Goal: Check status

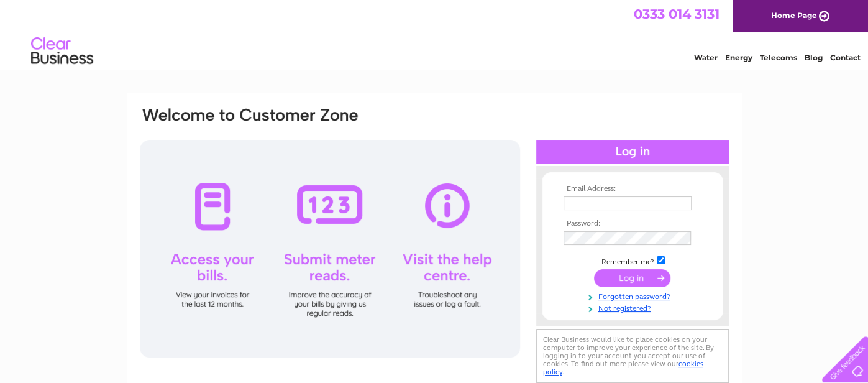
type input "[EMAIL_ADDRESS][DOMAIN_NAME]"
click at [628, 272] on input "submit" at bounding box center [632, 277] width 76 height 17
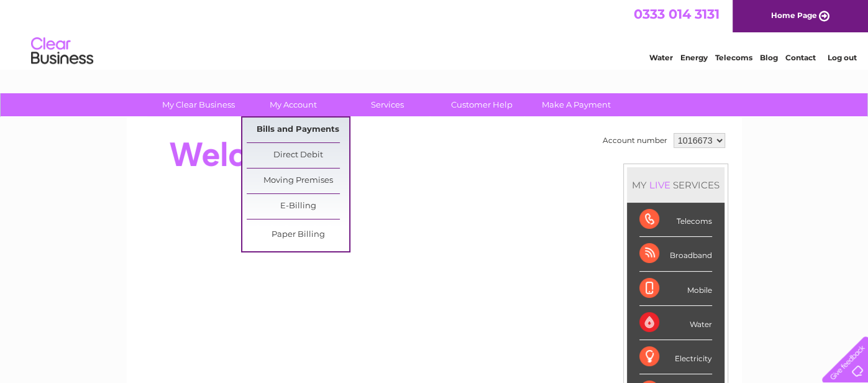
click at [294, 122] on link "Bills and Payments" at bounding box center [298, 129] width 102 height 25
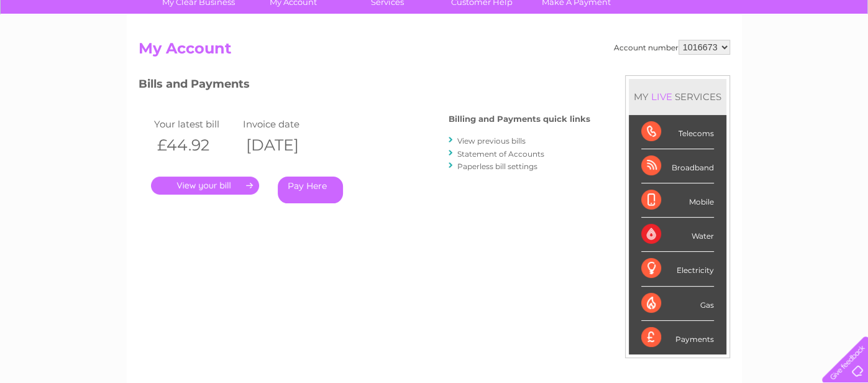
scroll to position [106, 0]
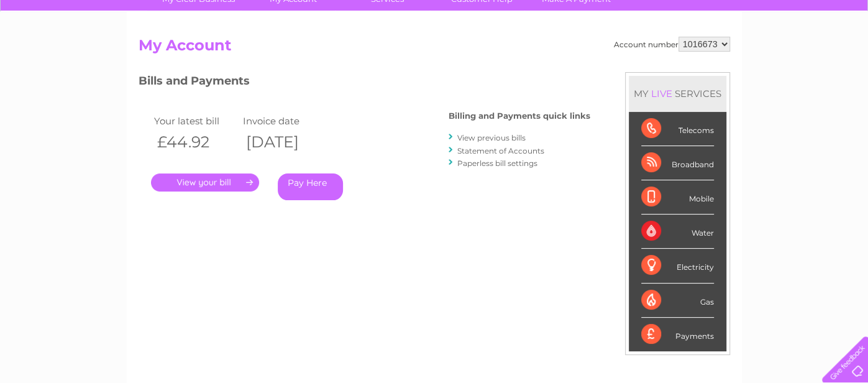
click at [230, 183] on link "." at bounding box center [205, 182] width 108 height 18
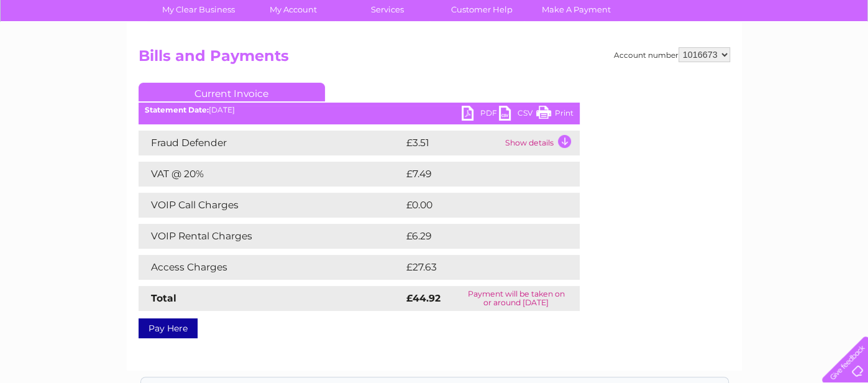
scroll to position [94, 0]
